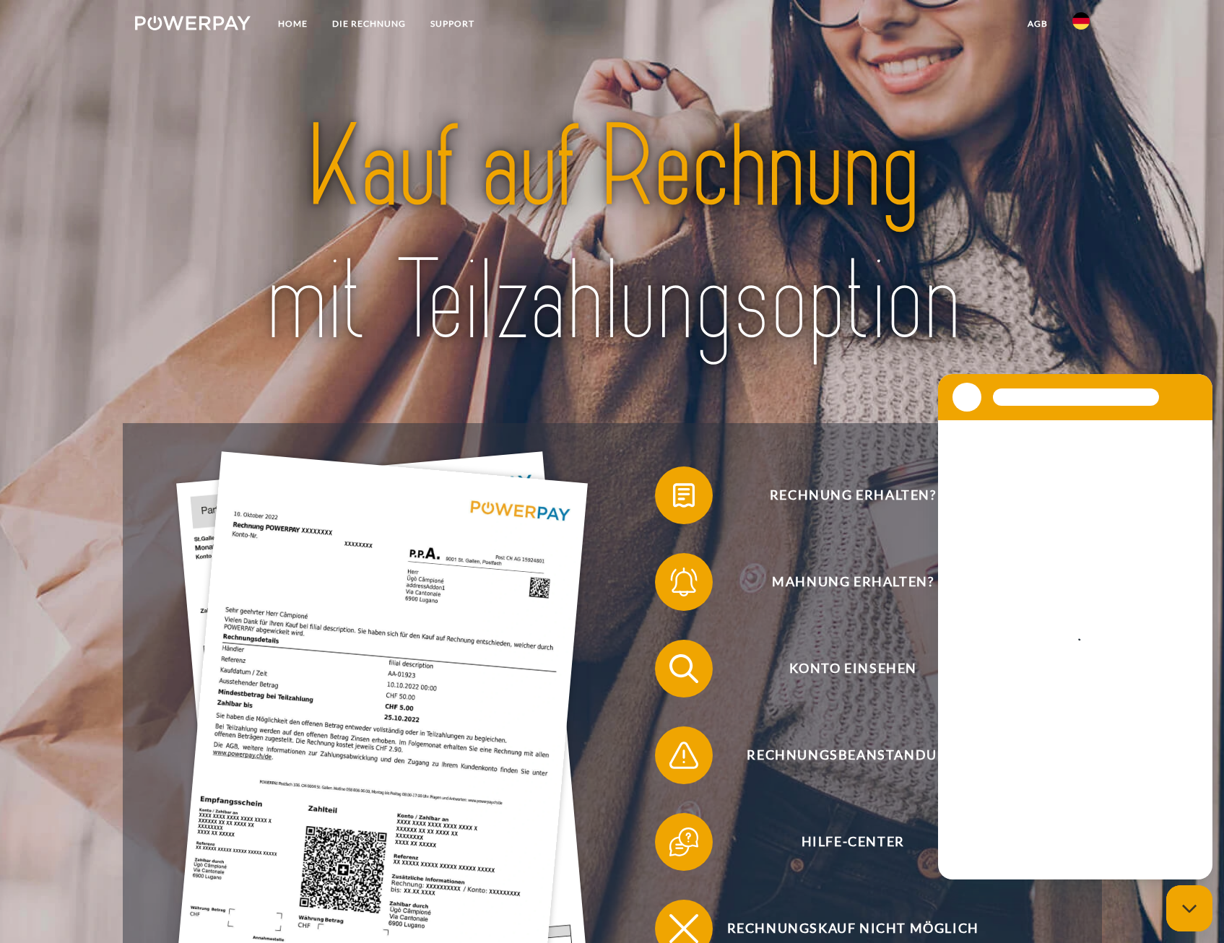
click at [1085, 26] on img at bounding box center [1081, 20] width 17 height 17
click at [1077, 71] on img at bounding box center [1081, 67] width 17 height 17
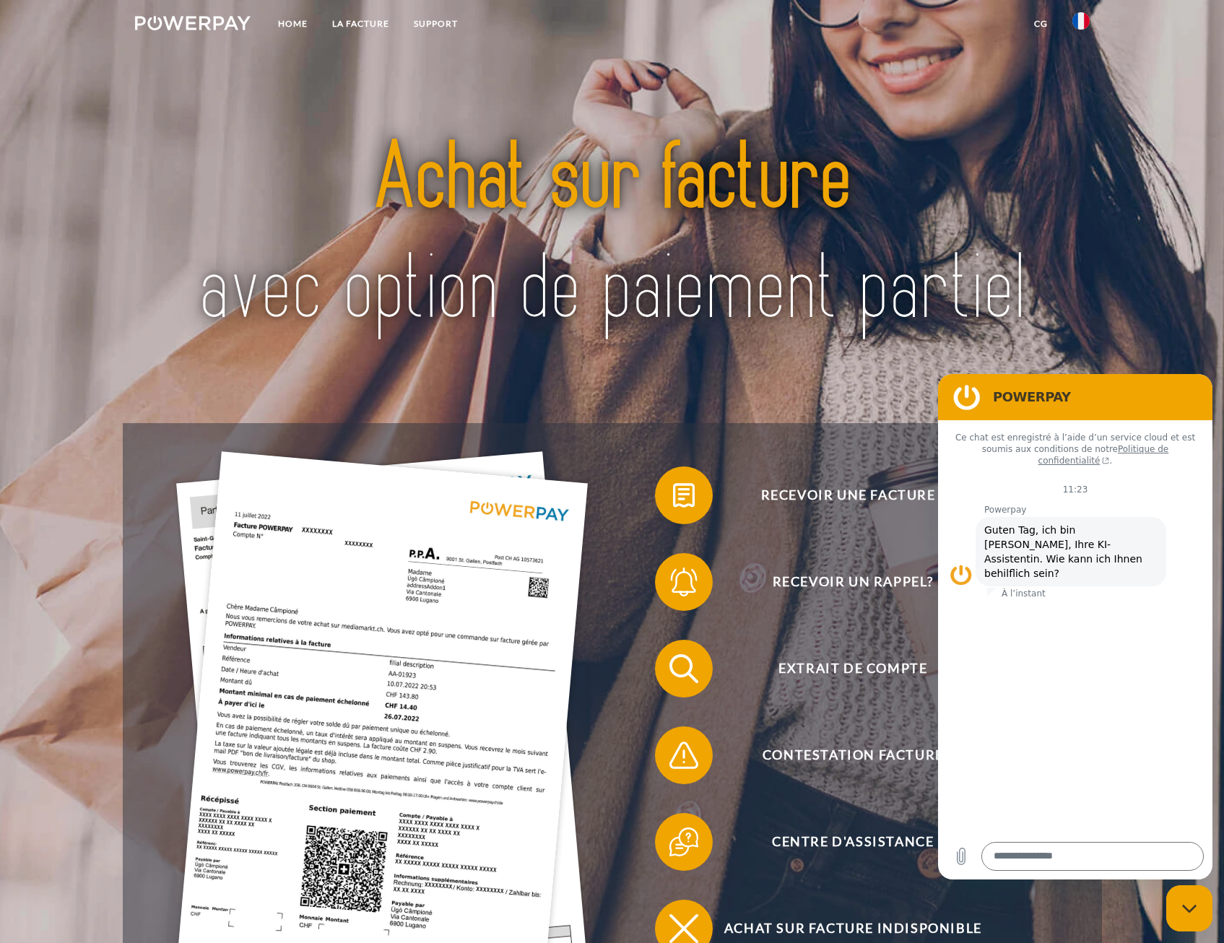
click at [361, 655] on img at bounding box center [382, 726] width 412 height 550
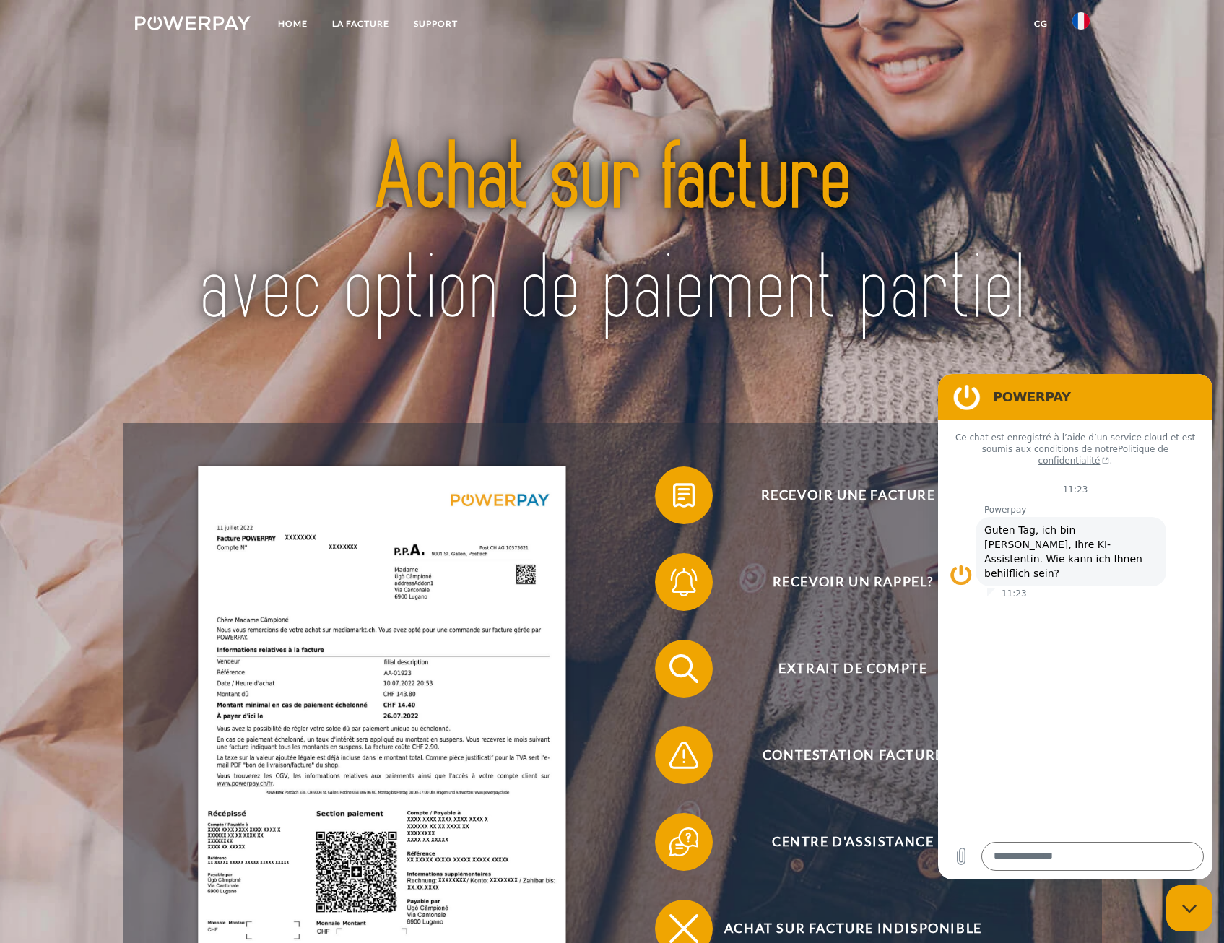
type textarea "*"
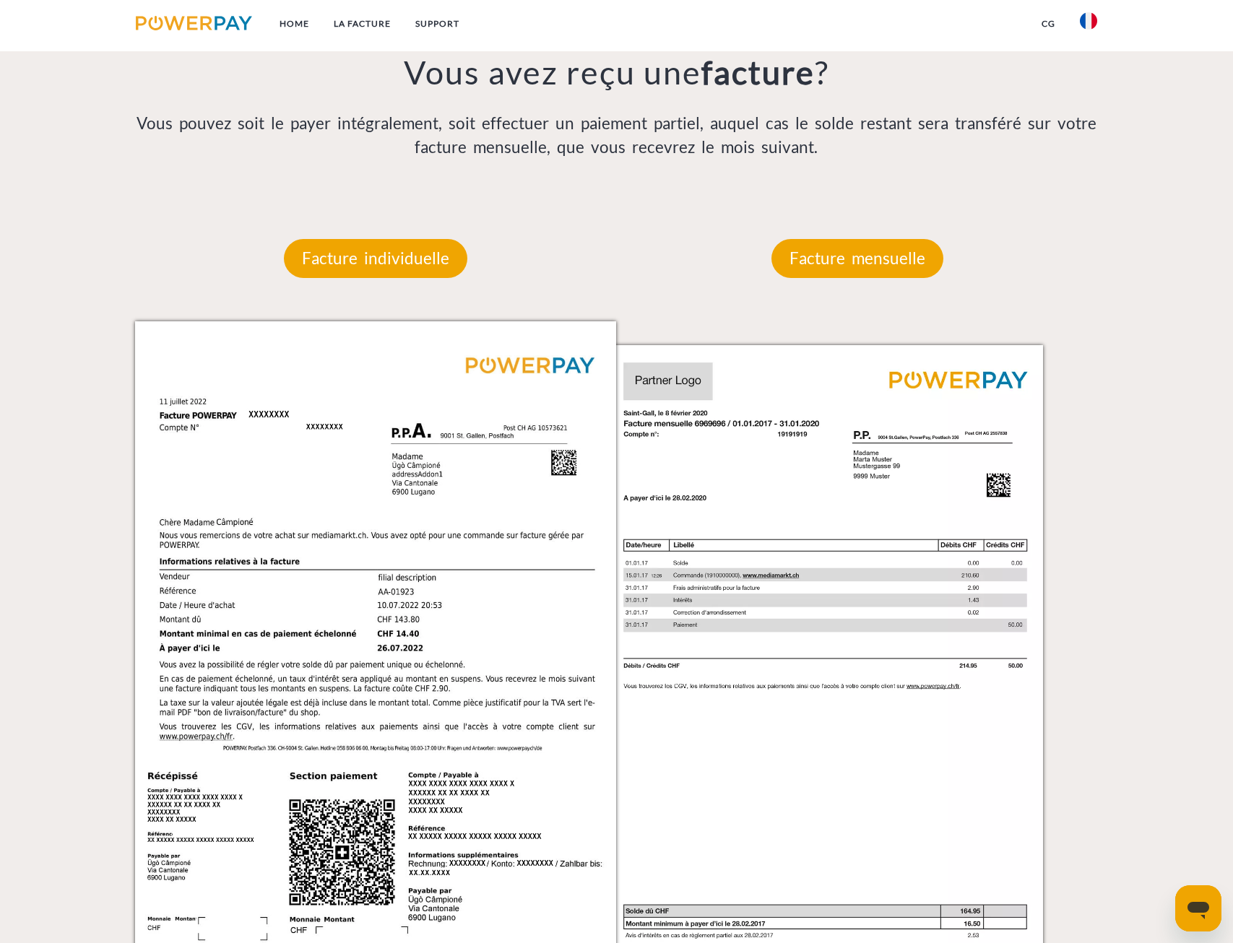
scroll to position [1045, 0]
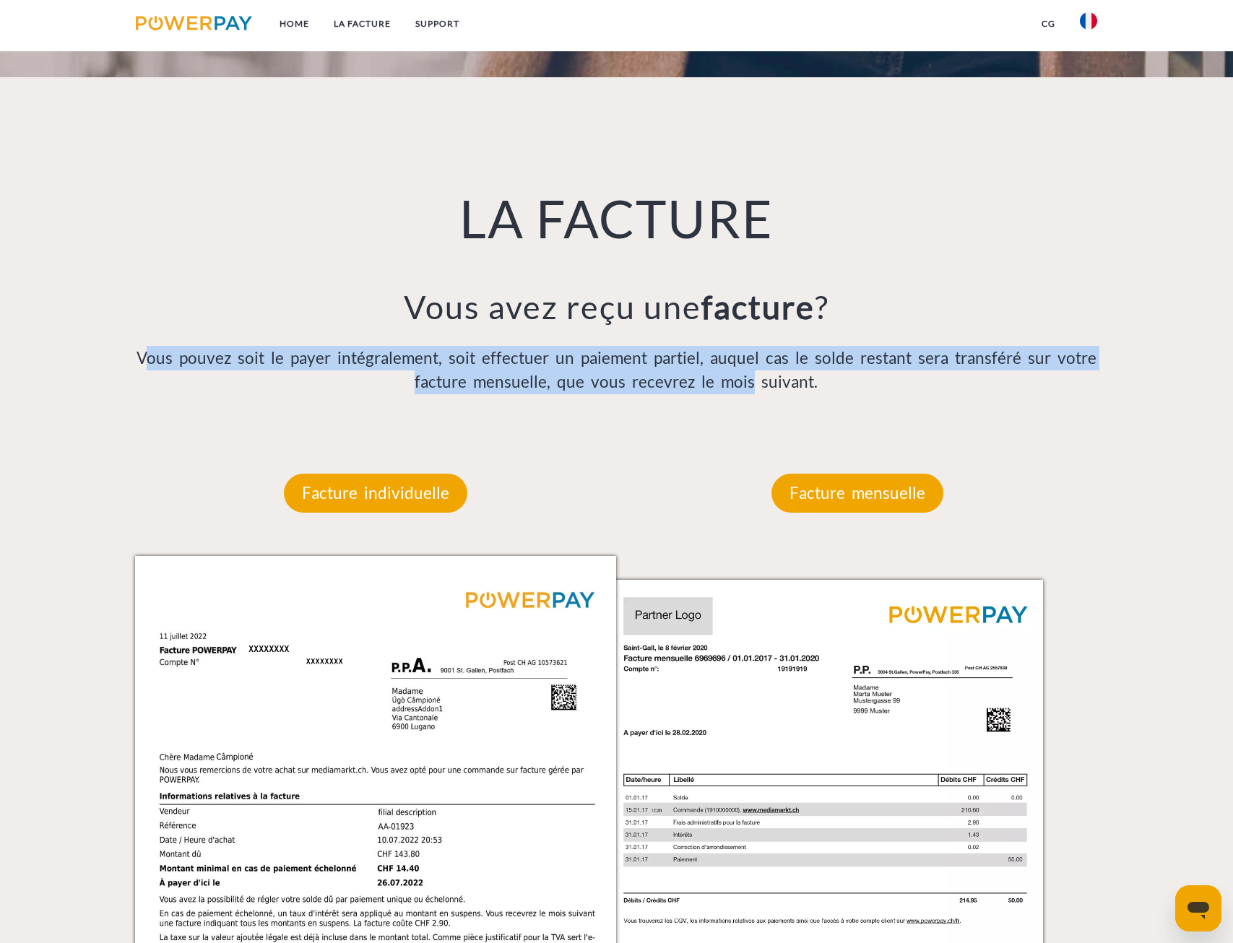
drag, startPoint x: 147, startPoint y: 358, endPoint x: 751, endPoint y: 390, distance: 605.4
click at [751, 390] on p "Vous pouvez soit le payer intégralement, soit effectuer un paiement partiel, au…" at bounding box center [616, 370] width 963 height 49
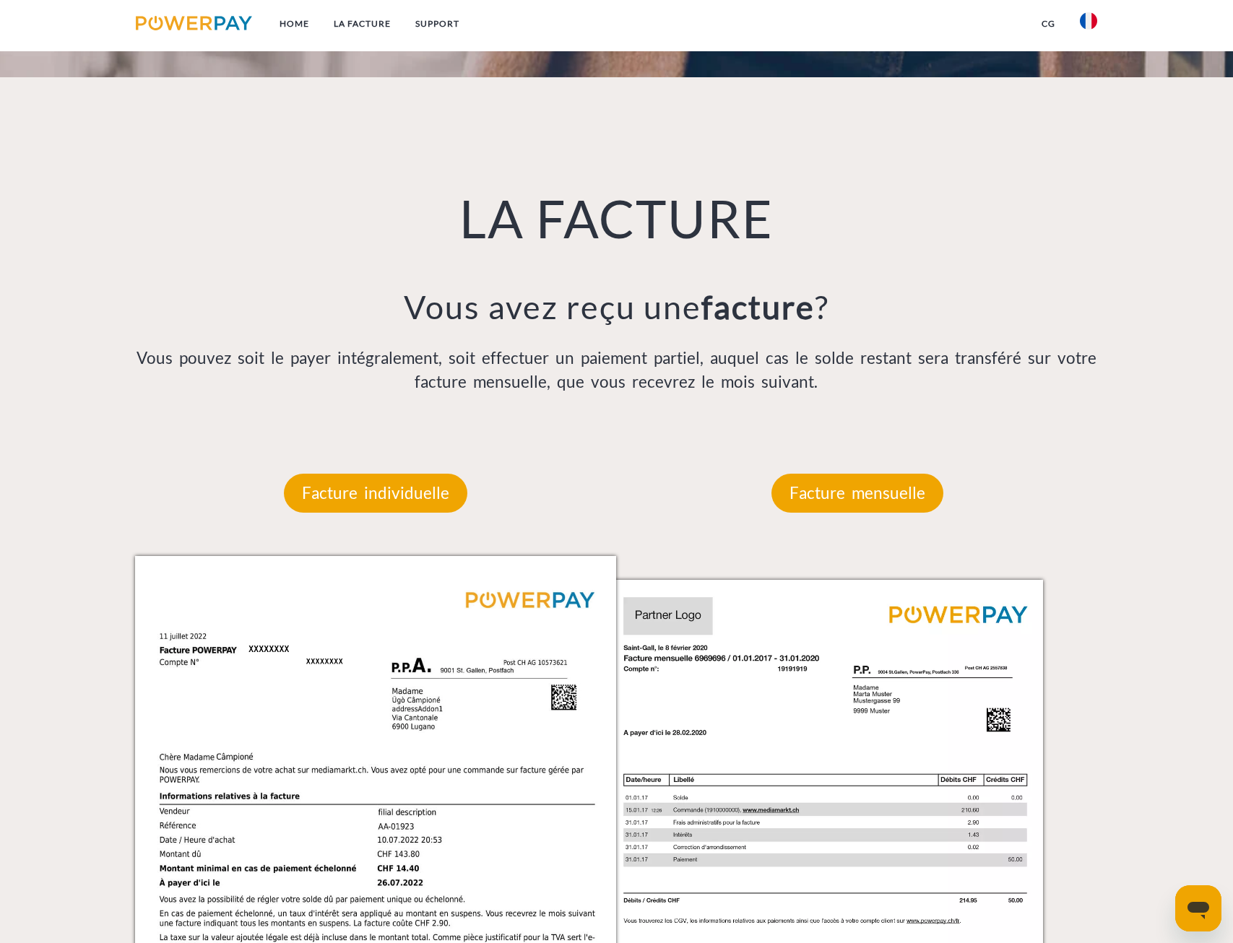
drag, startPoint x: 751, startPoint y: 390, endPoint x: 781, endPoint y: 391, distance: 30.3
click at [781, 391] on p "Vous pouvez soit le payer intégralement, soit effectuer un paiement partiel, au…" at bounding box center [616, 370] width 963 height 49
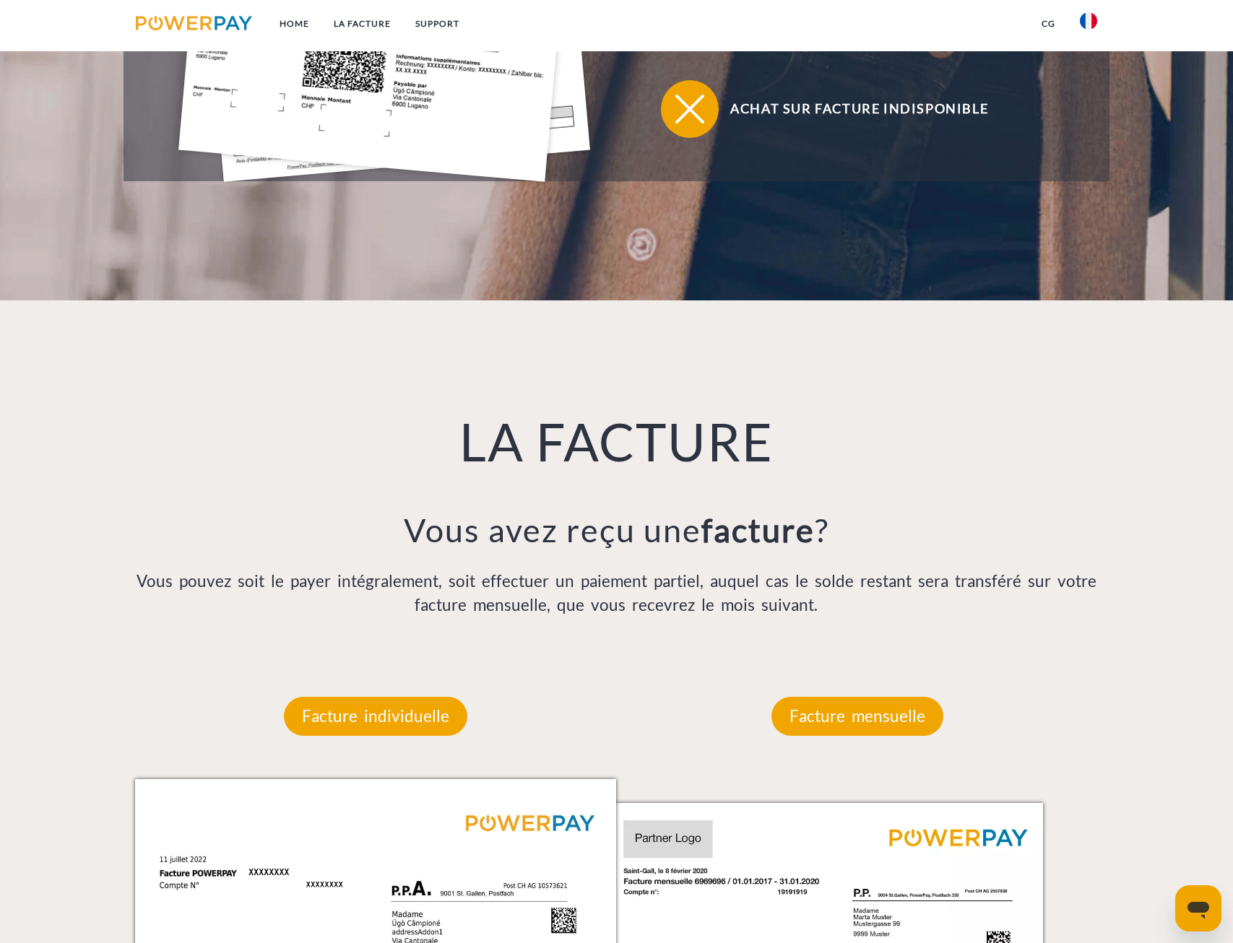
scroll to position [612, 0]
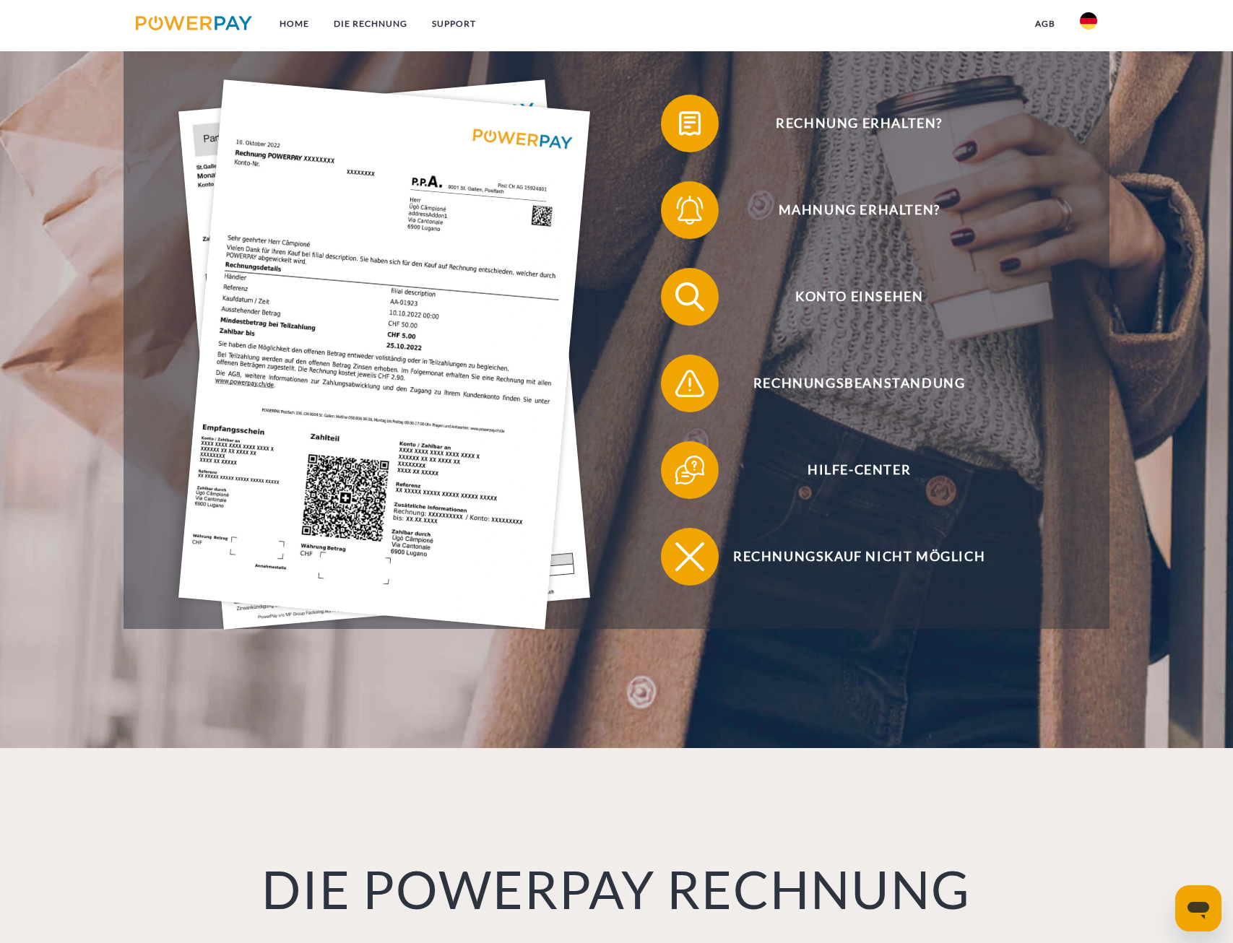
scroll to position [506, 0]
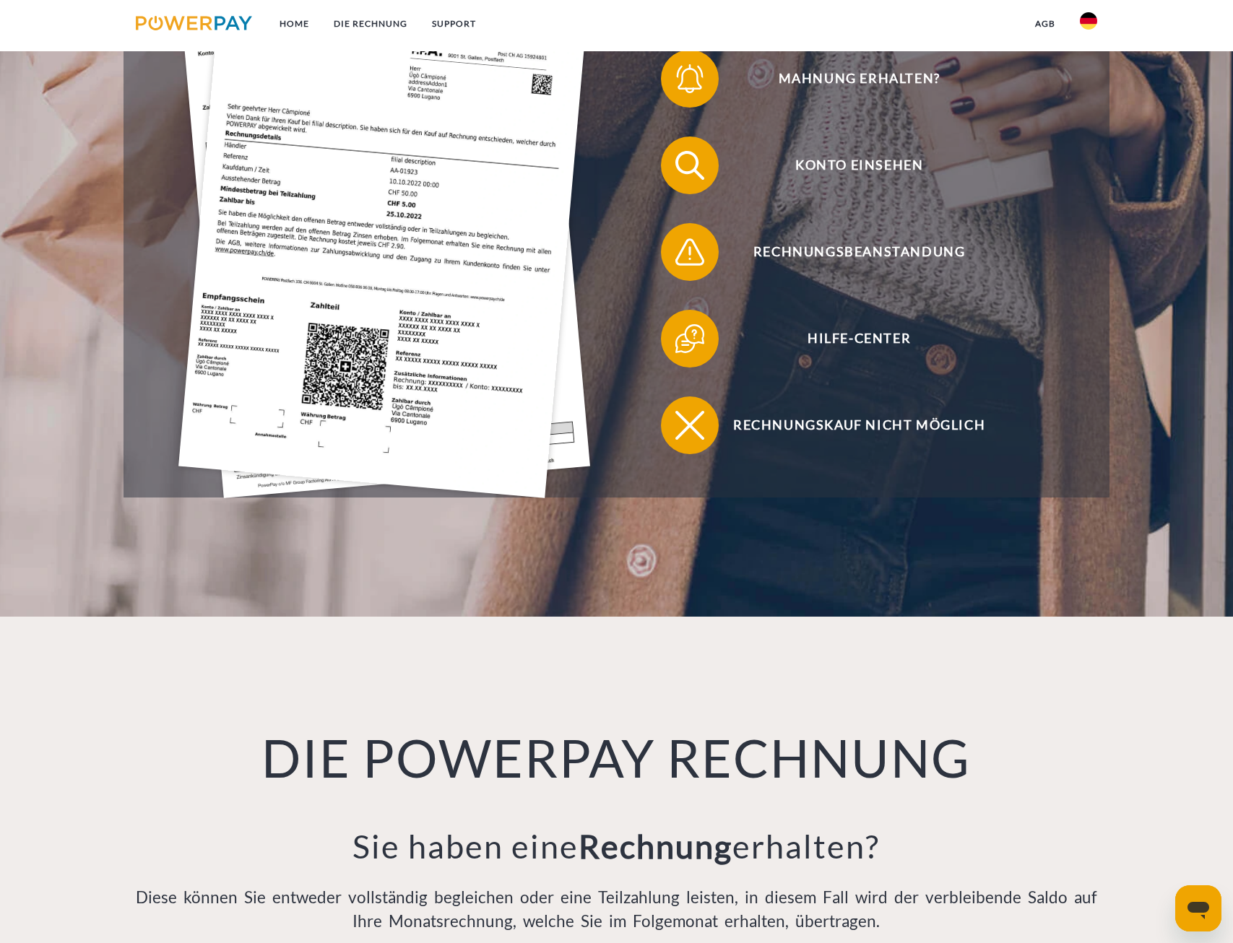
click at [1087, 23] on img at bounding box center [1088, 20] width 17 height 17
click at [1086, 66] on img at bounding box center [1088, 67] width 17 height 17
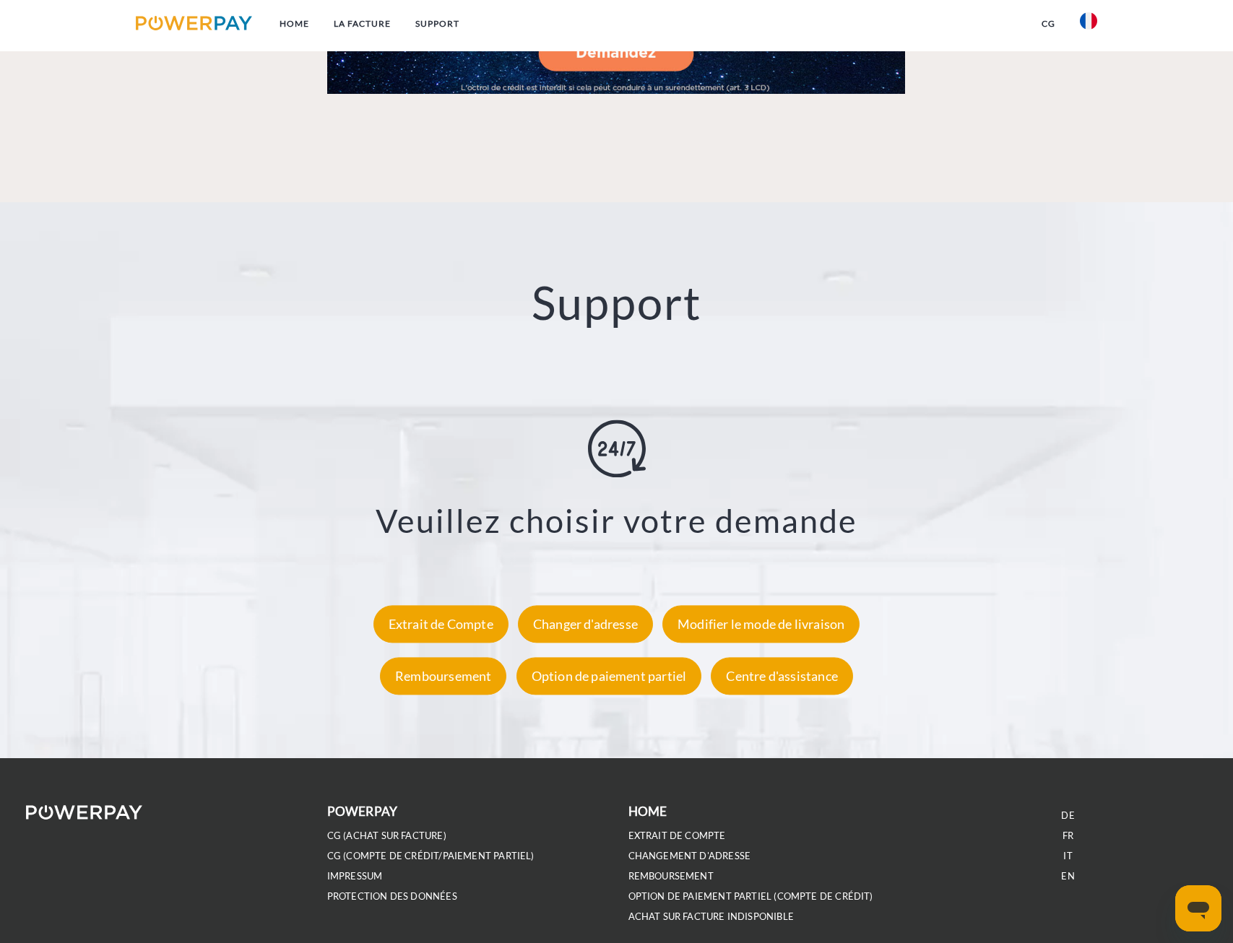
scroll to position [2542, 0]
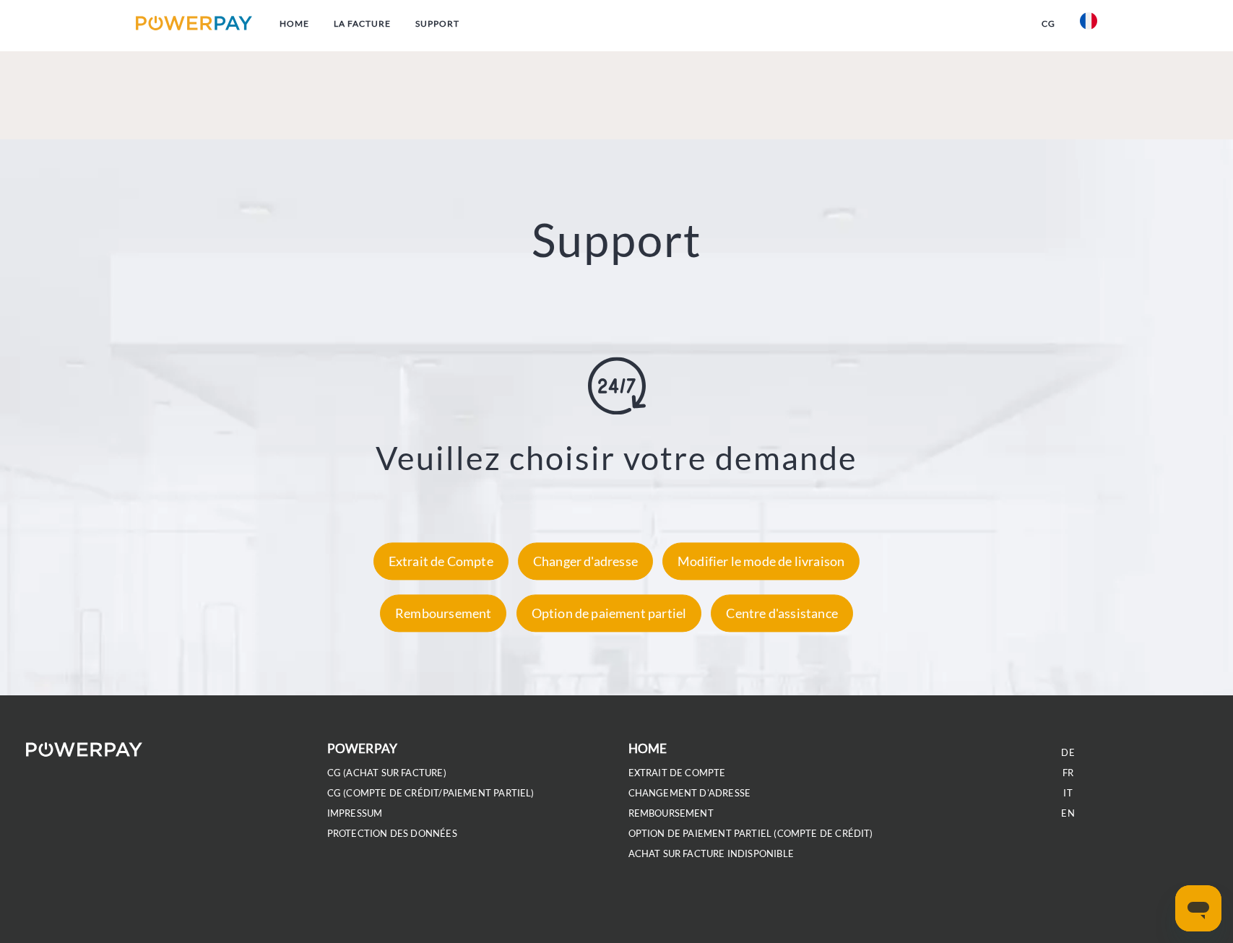
click at [637, 742] on b "Home" at bounding box center [647, 748] width 39 height 15
click at [126, 751] on img at bounding box center [84, 749] width 116 height 14
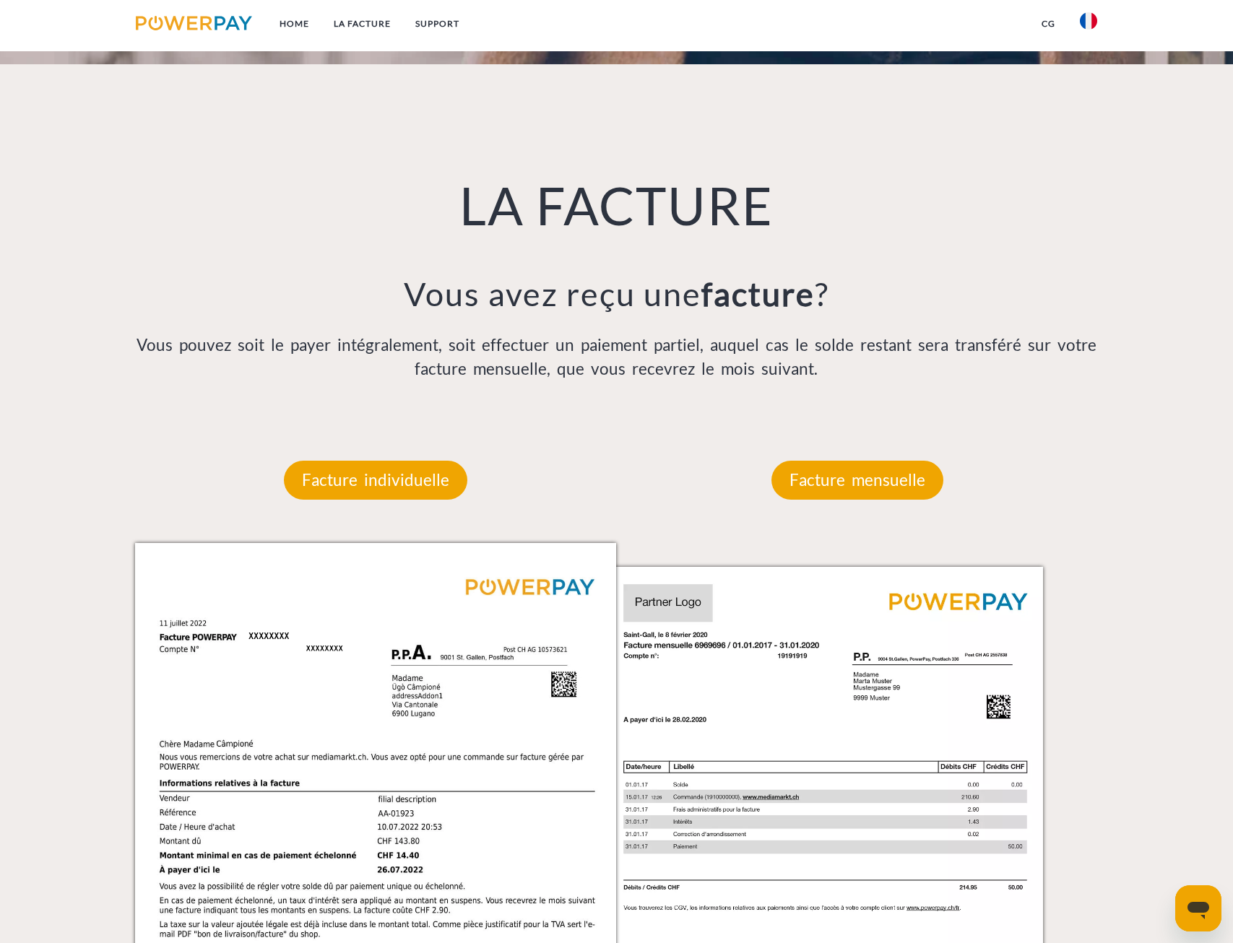
scroll to position [1228, 0]
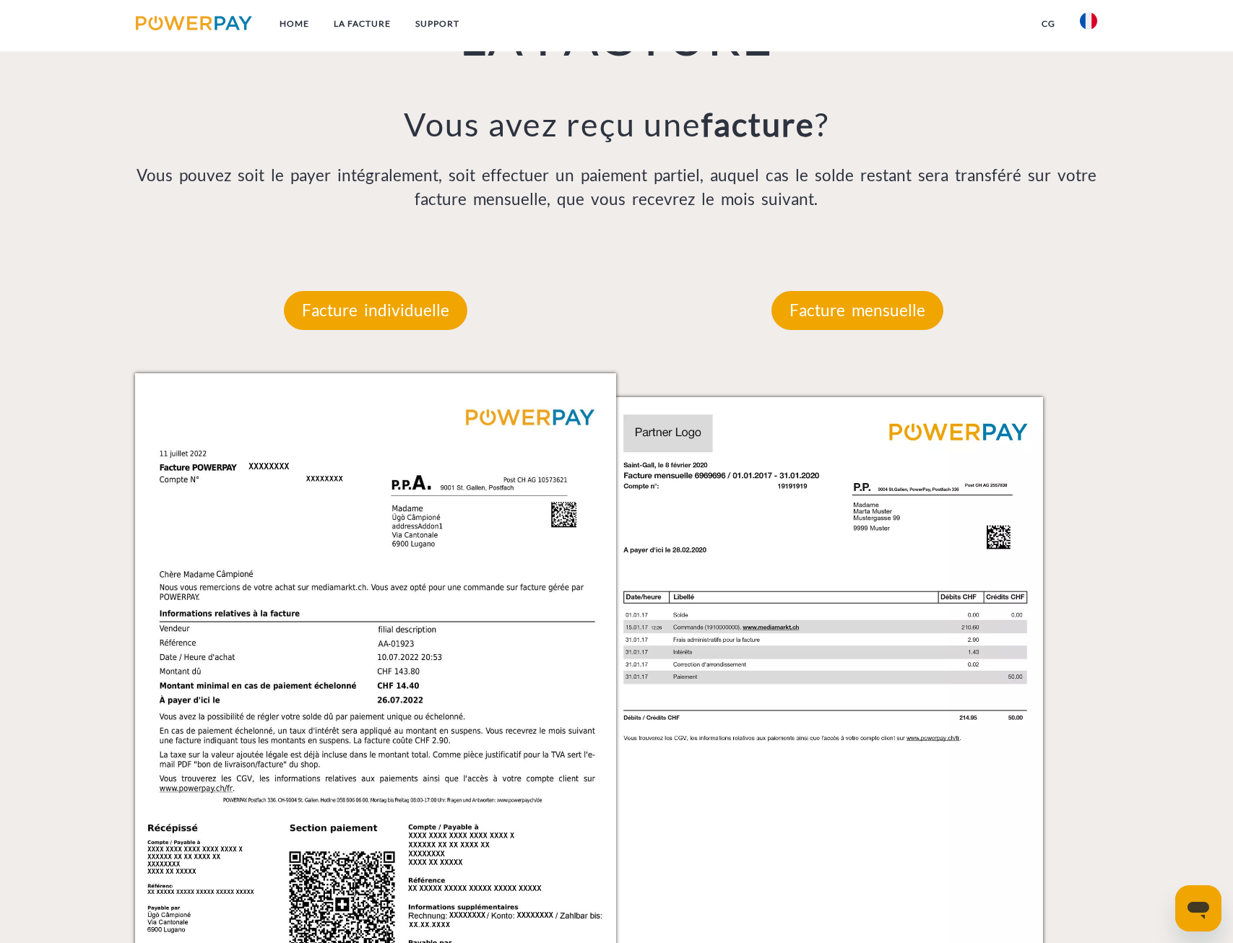
click at [1055, 17] on link "CG" at bounding box center [1048, 24] width 38 height 26
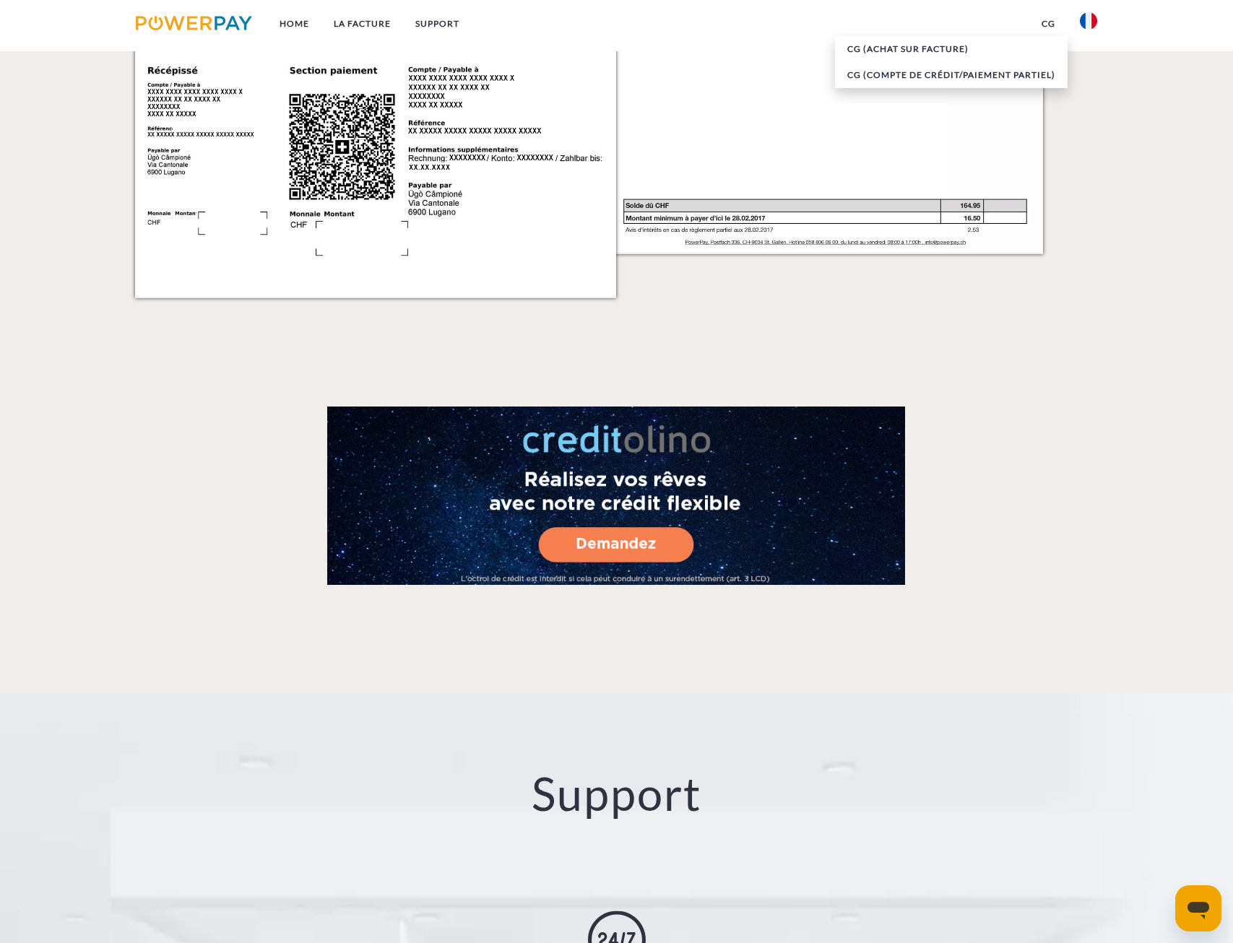
scroll to position [2528, 0]
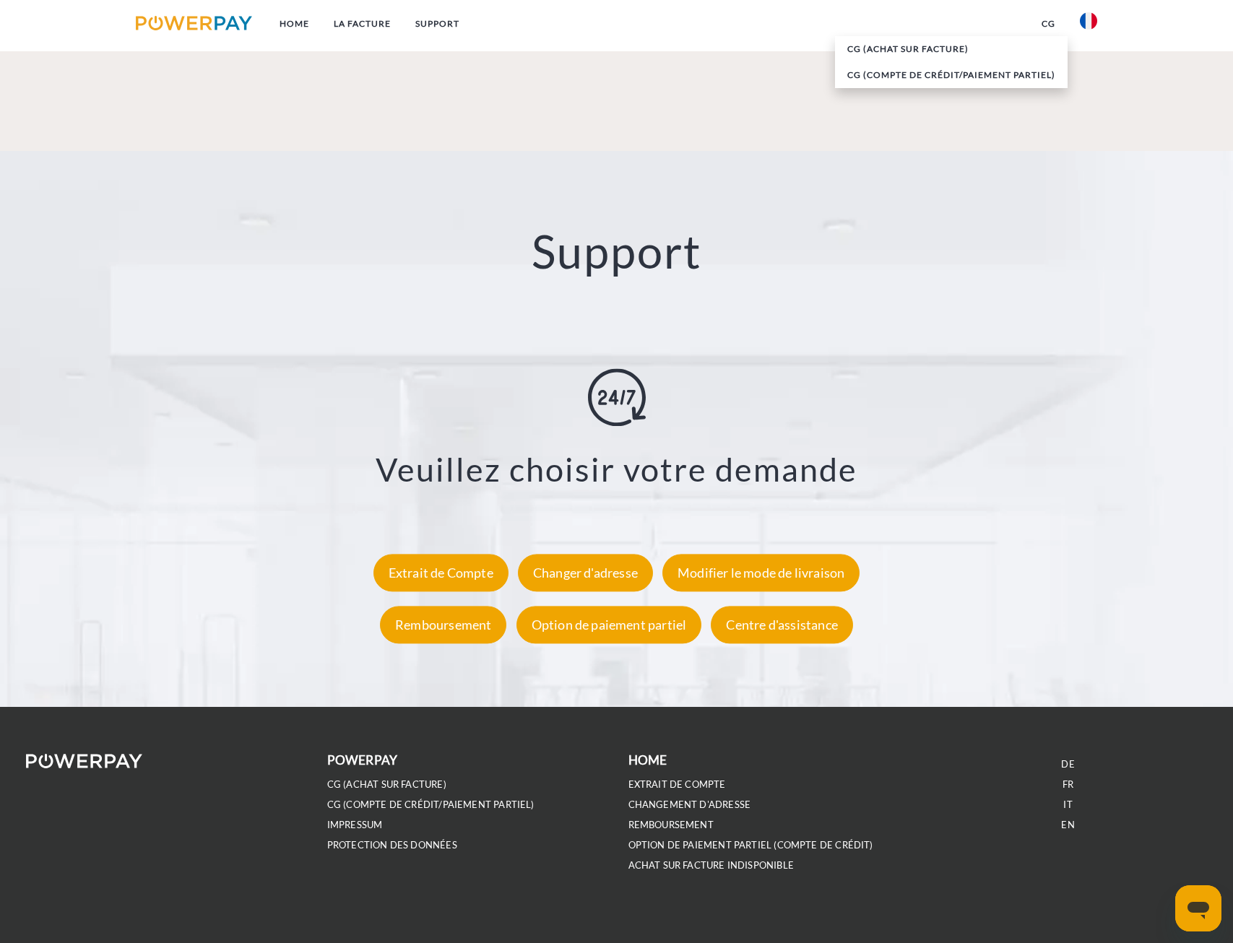
click at [334, 819] on li "IMPRESSUM" at bounding box center [466, 825] width 278 height 20
click at [339, 828] on link "IMPRESSUM" at bounding box center [355, 825] width 56 height 12
